Goal: Task Accomplishment & Management: Use online tool/utility

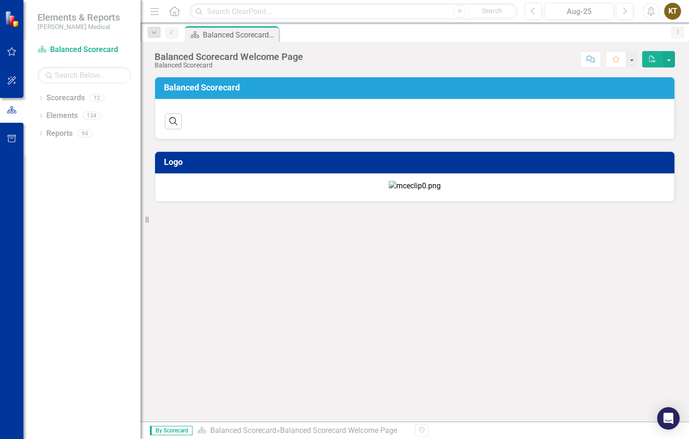
click at [60, 174] on div "Dropdown Scorecards 12 Balanced Scorecard Dropdown Associate Retention & Develo…" at bounding box center [81, 264] width 117 height 348
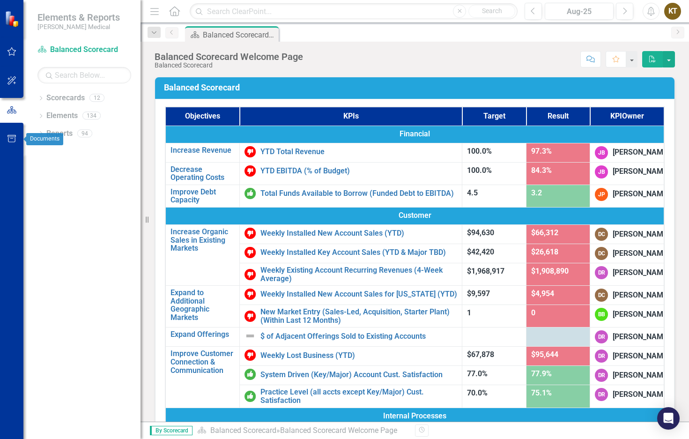
click at [8, 140] on icon "button" at bounding box center [11, 138] width 8 height 7
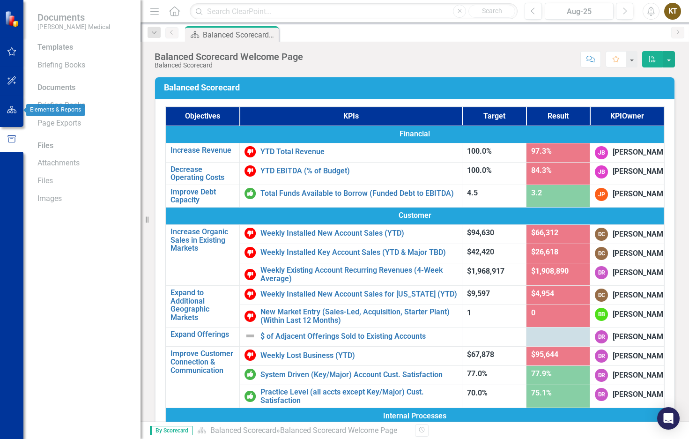
click at [15, 107] on icon "button" at bounding box center [12, 109] width 10 height 7
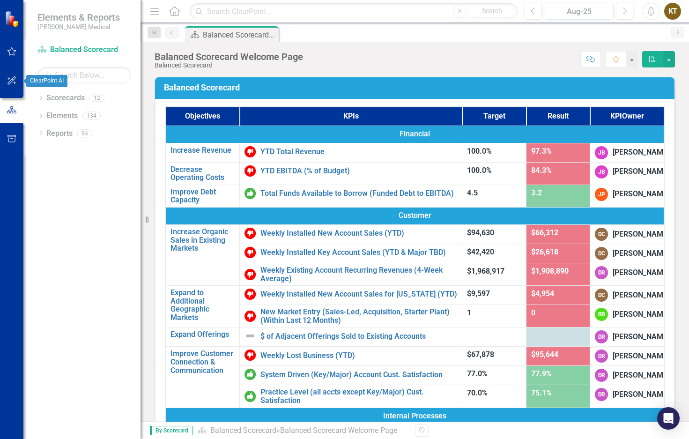
click at [12, 79] on icon "button" at bounding box center [11, 80] width 8 height 8
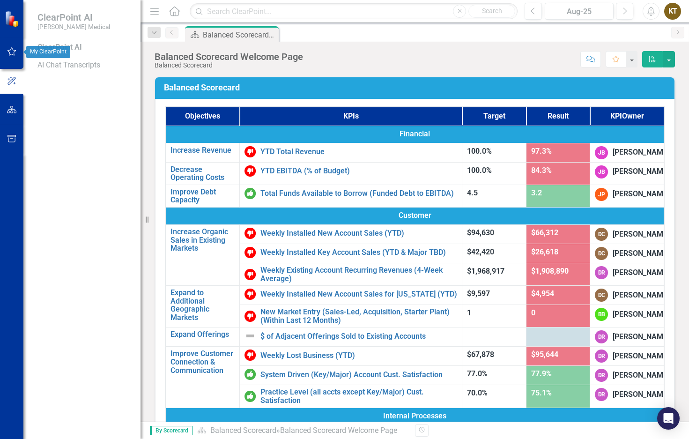
click at [7, 51] on icon "button" at bounding box center [12, 51] width 10 height 7
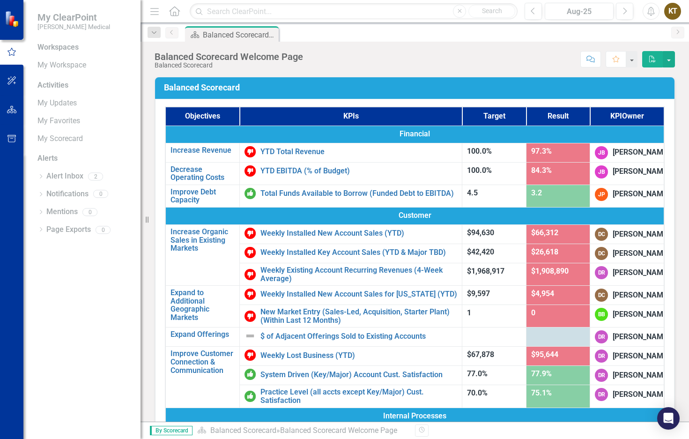
click at [685, 6] on div "Menu Home Search Close Search Previous Aug-25 Next Alerts KT User Edit Profile …" at bounding box center [414, 11] width 548 height 23
click at [676, 8] on div "KT" at bounding box center [672, 11] width 17 height 17
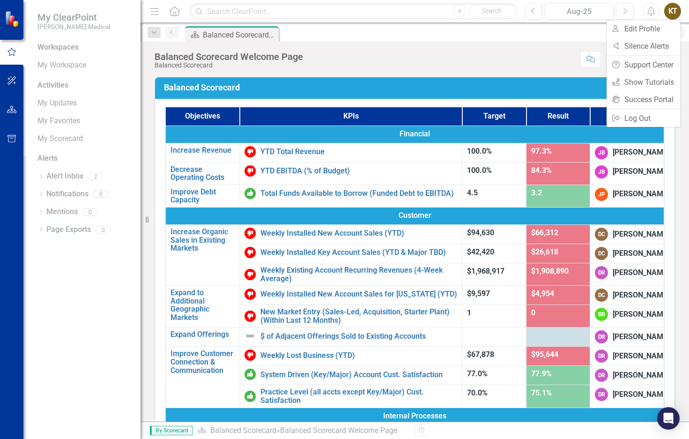
click at [539, 49] on div "Balanced Scorecard Welcome Page Balanced Scorecard Score: N/A Aug-25 Completed …" at bounding box center [414, 56] width 548 height 28
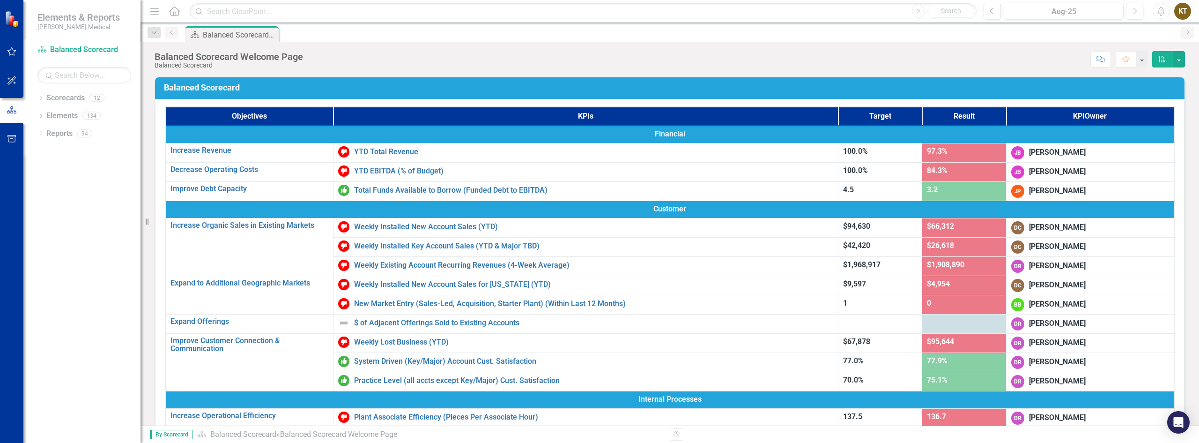
drag, startPoint x: 66, startPoint y: 276, endPoint x: 62, endPoint y: 171, distance: 104.9
click at [66, 276] on div "Dropdown Scorecards 12 Balanced Scorecard Dropdown Associate Retention & Develo…" at bounding box center [81, 266] width 117 height 352
click at [53, 97] on link "Scorecards" at bounding box center [65, 98] width 38 height 11
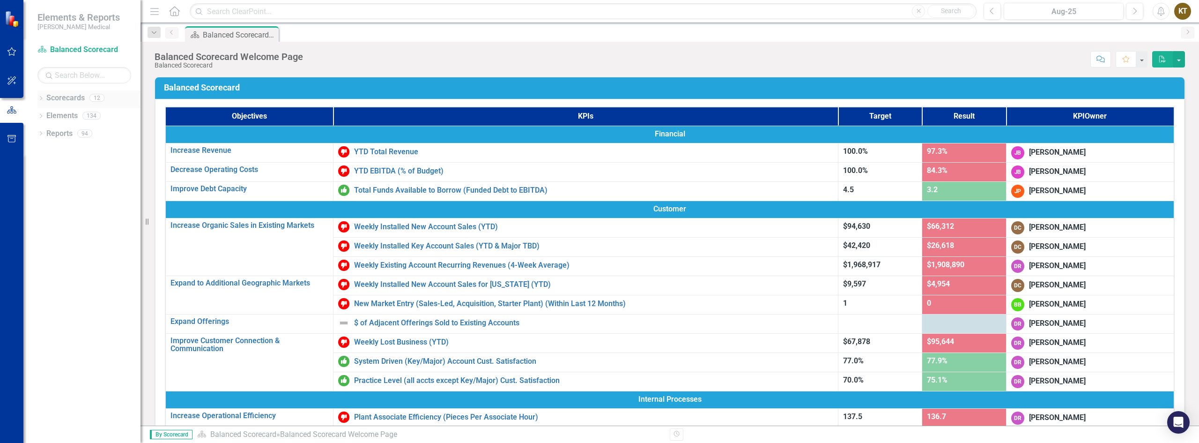
click at [40, 98] on icon "Dropdown" at bounding box center [40, 98] width 7 height 5
click at [58, 136] on link "Associate Retention & Development" at bounding box center [96, 133] width 89 height 11
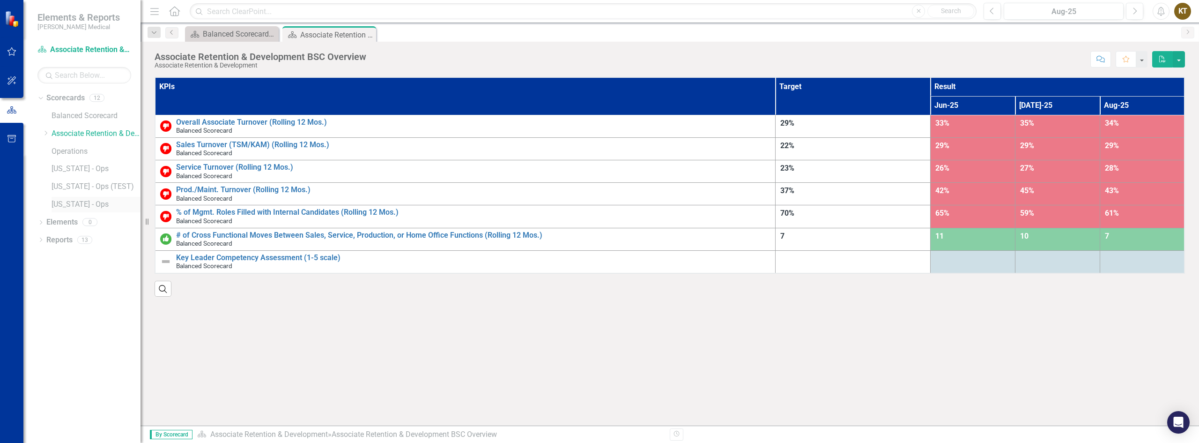
click at [74, 204] on link "[US_STATE] - Ops" at bounding box center [96, 204] width 89 height 11
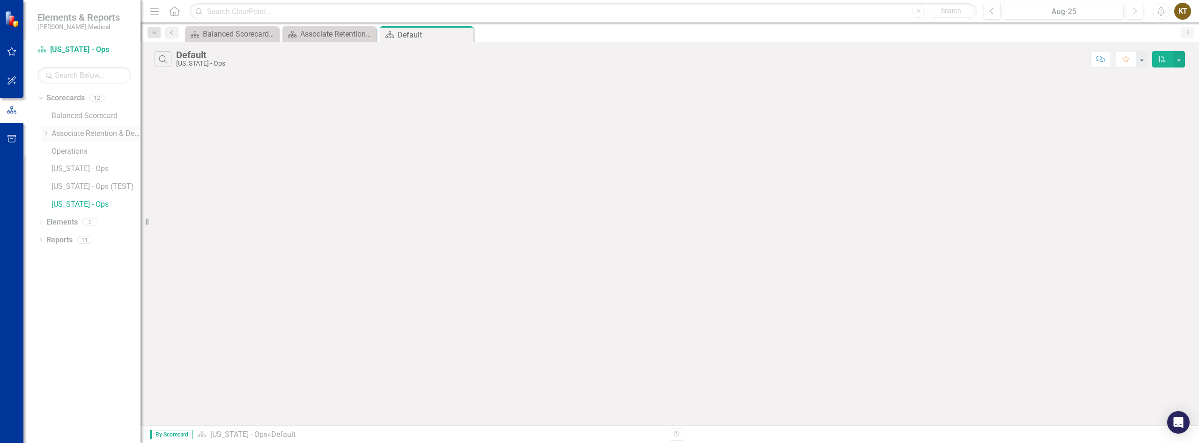
click at [46, 132] on icon "Dropdown" at bounding box center [45, 133] width 7 height 6
click at [56, 149] on icon "Dropdown" at bounding box center [55, 151] width 7 height 6
click at [92, 218] on link "[US_STATE] - HR" at bounding box center [105, 222] width 70 height 11
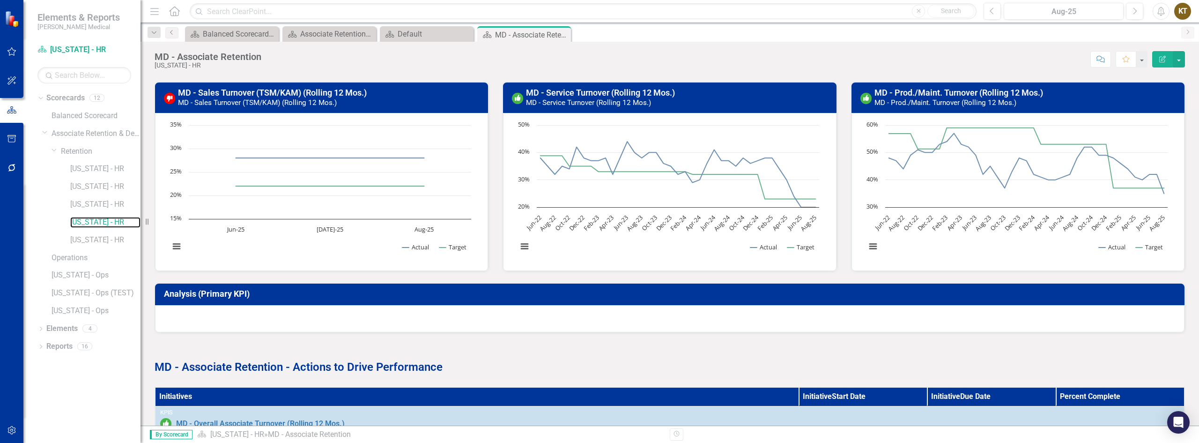
scroll to position [285, 0]
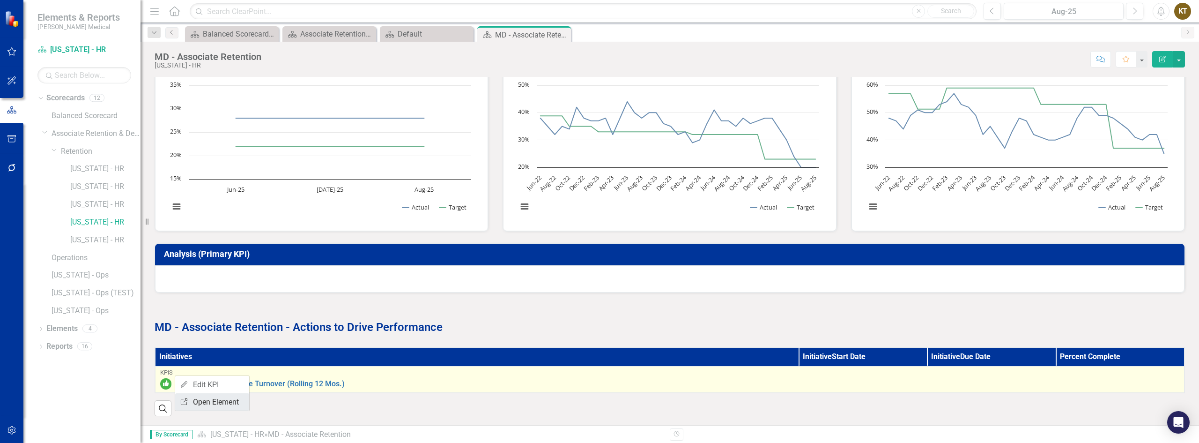
click at [219, 401] on link "Link Open Element" at bounding box center [212, 401] width 74 height 17
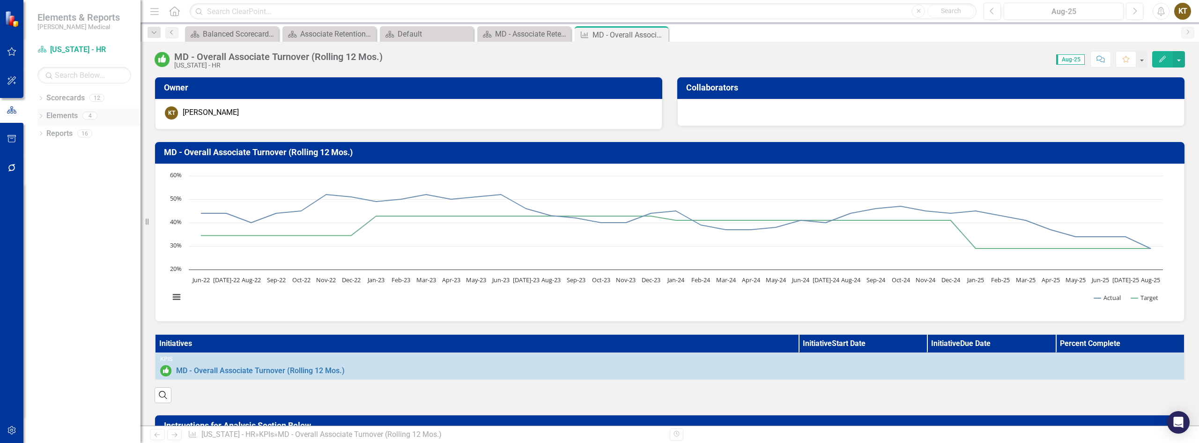
click at [41, 117] on icon at bounding box center [41, 116] width 2 height 4
click at [46, 171] on icon "Dropdown" at bounding box center [45, 169] width 7 height 5
click at [46, 171] on icon "Dropdown" at bounding box center [44, 168] width 5 height 7
click at [66, 167] on link "Initiative Initiatives" at bounding box center [73, 168] width 45 height 11
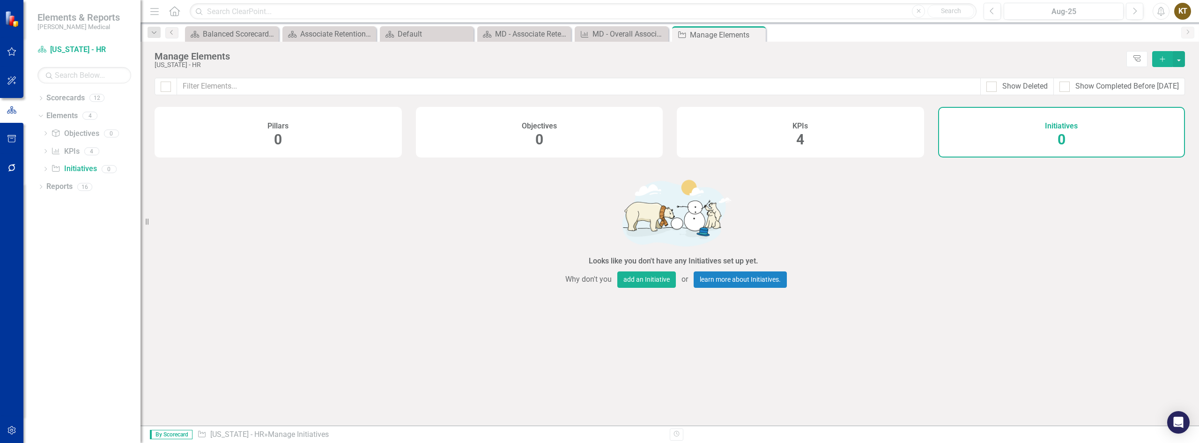
click at [1163, 62] on icon "Add" at bounding box center [1162, 59] width 8 height 7
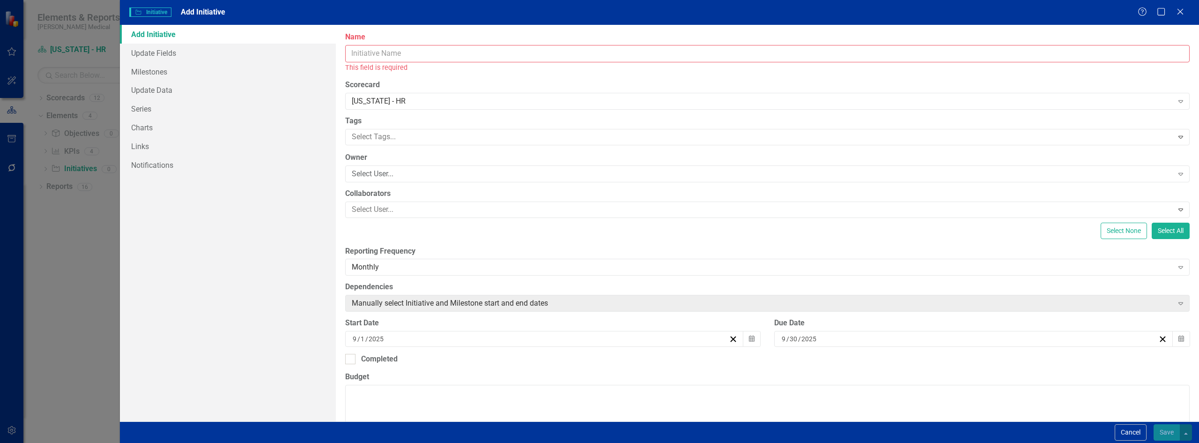
click at [219, 262] on div "Add Initiative Update Fields Milestones Update Data Series Charts Links Notific…" at bounding box center [228, 223] width 216 height 396
click at [67, 256] on div "Initiative Initiative Add Initiative Help Maximize Close Add Initiative Update …" at bounding box center [599, 221] width 1199 height 443
click at [1181, 12] on icon at bounding box center [1179, 11] width 7 height 7
